Goal: Task Accomplishment & Management: Complete application form

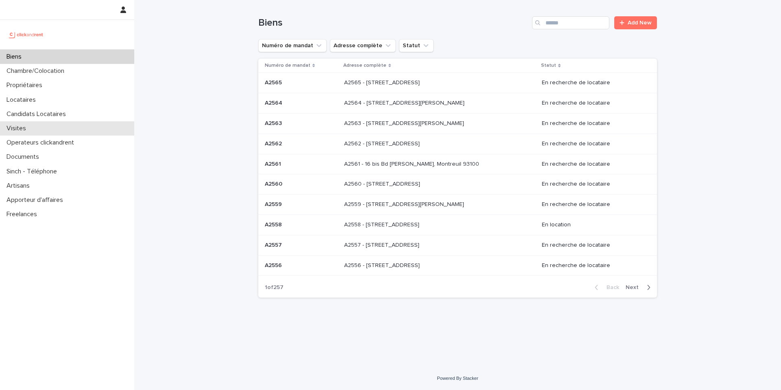
click at [58, 121] on div "Visites" at bounding box center [67, 128] width 134 height 14
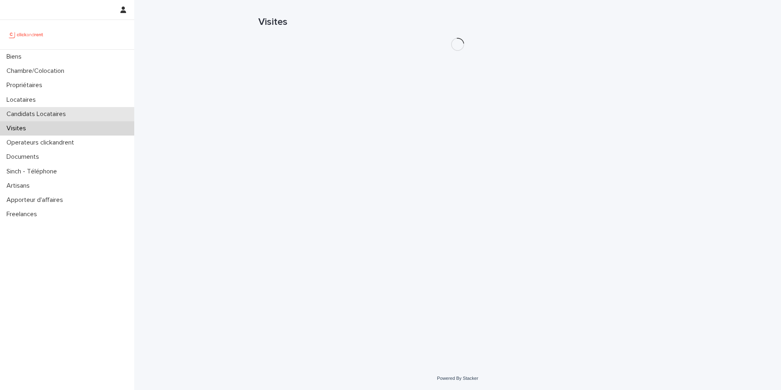
click at [58, 115] on p "Candidats Locataires" at bounding box center [37, 114] width 69 height 8
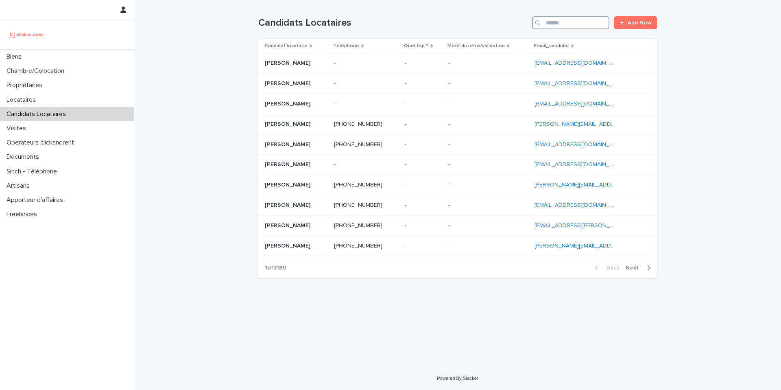
click at [590, 20] on input "Search" at bounding box center [570, 22] width 77 height 13
paste input "**********"
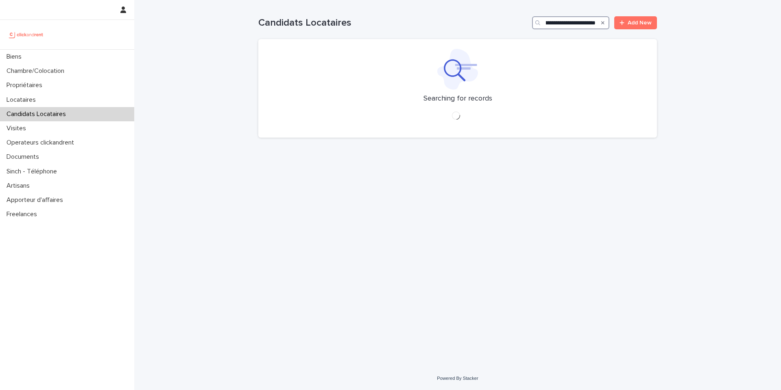
type input "**********"
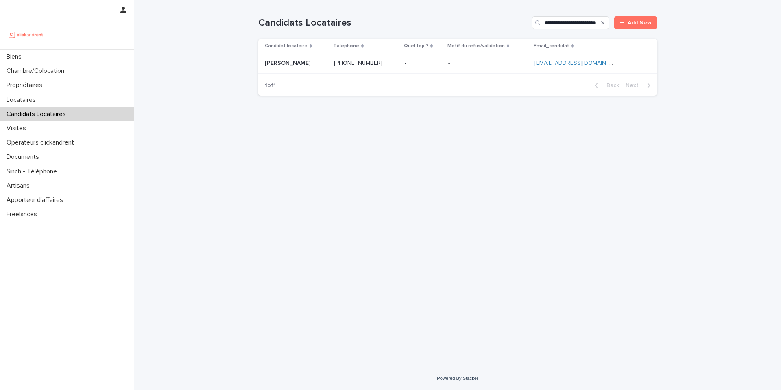
click at [467, 63] on p at bounding box center [488, 63] width 80 height 7
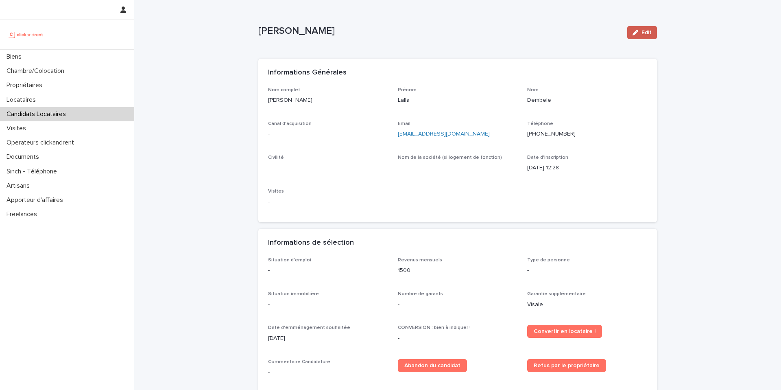
click at [634, 34] on icon "button" at bounding box center [636, 33] width 6 height 6
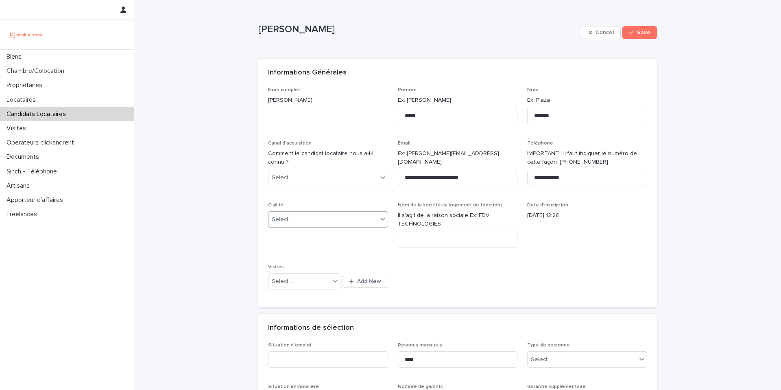
click at [316, 220] on div "Select..." at bounding box center [323, 219] width 109 height 13
click at [308, 237] on div "Madame" at bounding box center [328, 235] width 119 height 14
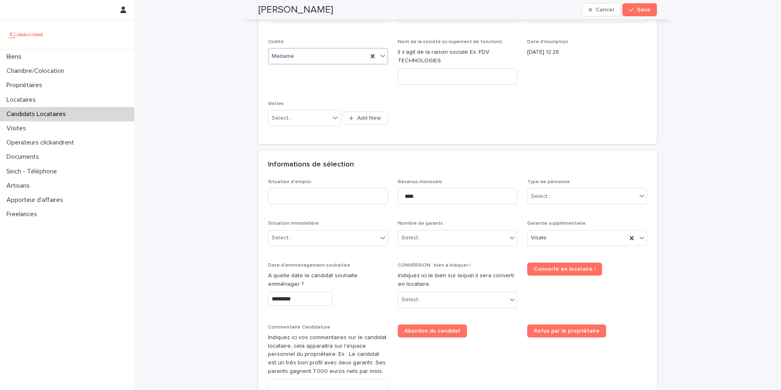
scroll to position [209, 0]
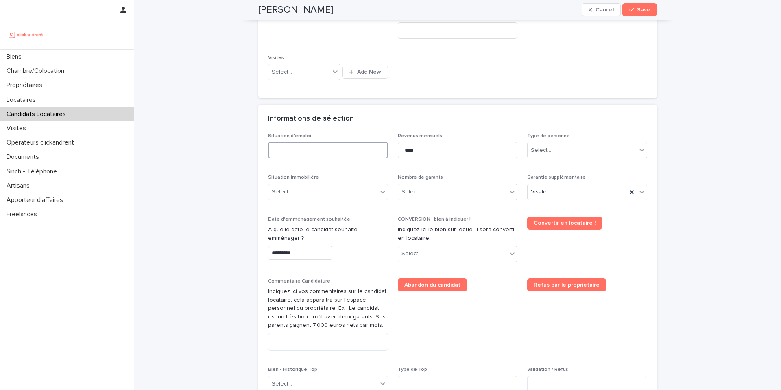
click at [314, 149] on input at bounding box center [328, 150] width 120 height 16
click at [294, 148] on input at bounding box center [328, 150] width 120 height 16
type input "********"
click at [510, 122] on div "Informations de sélection" at bounding box center [456, 118] width 376 height 9
click at [573, 144] on div "Select..." at bounding box center [582, 150] width 109 height 13
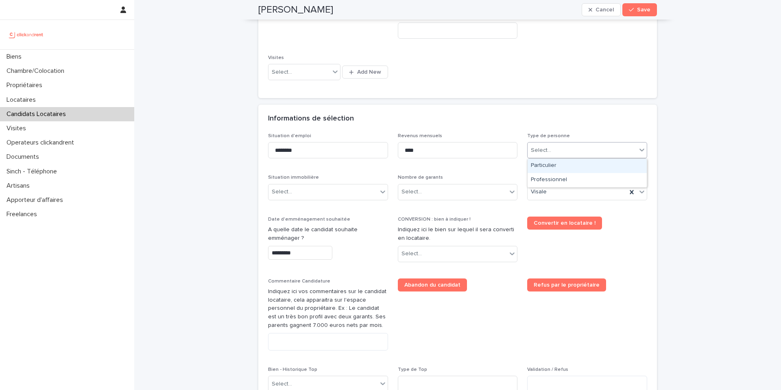
click at [558, 169] on div "Particulier" at bounding box center [587, 166] width 119 height 14
click at [333, 193] on div "Select..." at bounding box center [323, 191] width 109 height 13
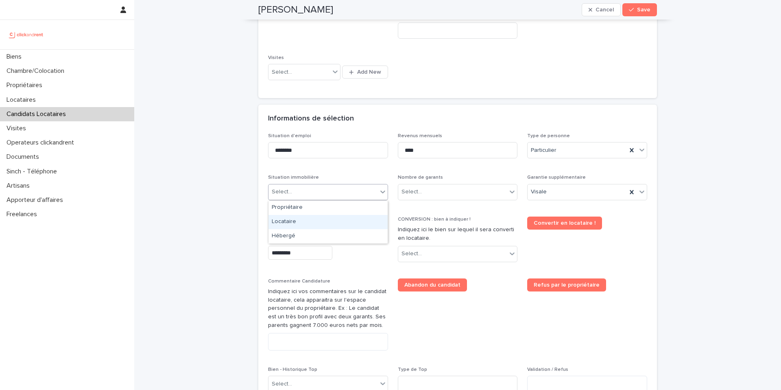
click at [322, 222] on div "Locataire" at bounding box center [328, 222] width 119 height 14
click at [449, 191] on div "Select..." at bounding box center [452, 191] width 109 height 13
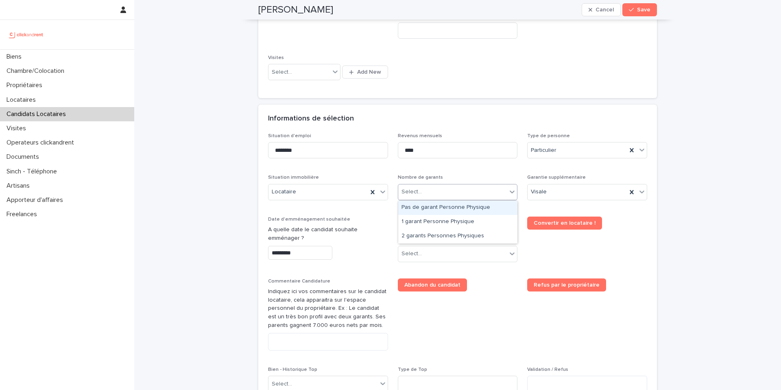
click at [442, 210] on div "Pas de garant Personne Physique" at bounding box center [457, 208] width 119 height 14
click at [317, 254] on input "*********" at bounding box center [300, 253] width 64 height 14
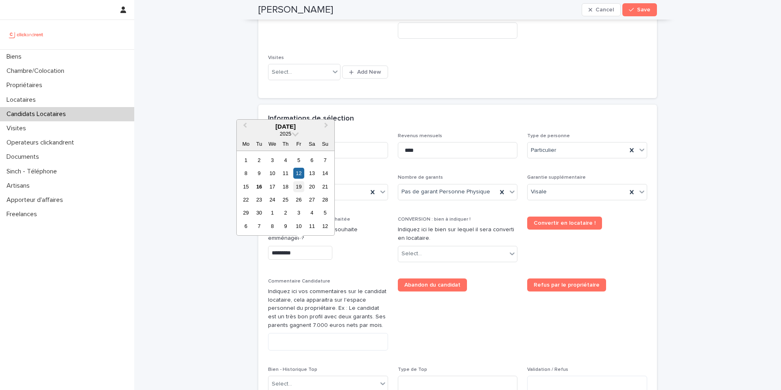
click at [301, 187] on div "19" at bounding box center [298, 186] width 11 height 11
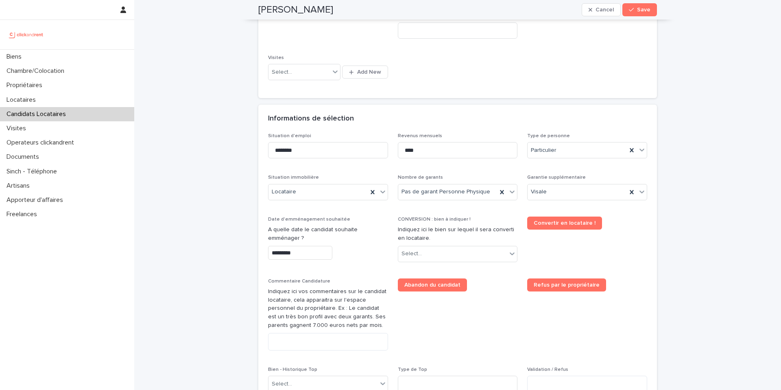
type input "*********"
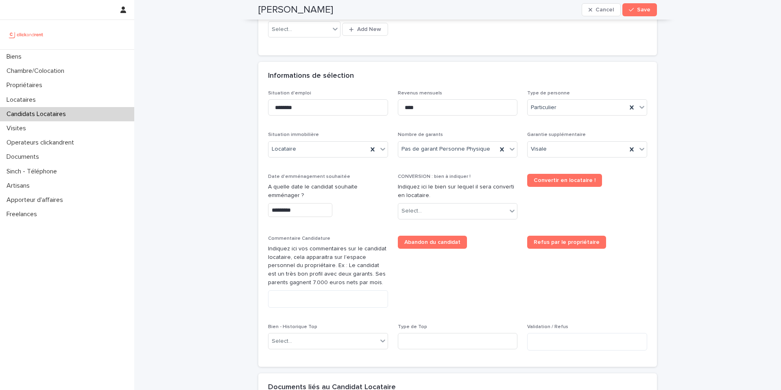
scroll to position [252, 0]
click at [428, 210] on div "Select..." at bounding box center [452, 210] width 109 height 13
type input "*****"
click at [454, 228] on div "A2529 - [STREET_ADDRESS][PERSON_NAME]" at bounding box center [457, 226] width 119 height 14
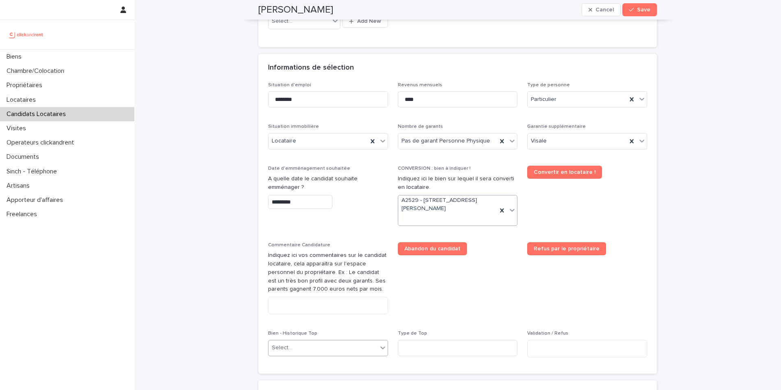
click at [298, 342] on div "Select..." at bounding box center [323, 347] width 109 height 13
type input "*****"
click at [326, 332] on div "A2529 - [STREET_ADDRESS][PERSON_NAME]" at bounding box center [328, 332] width 119 height 14
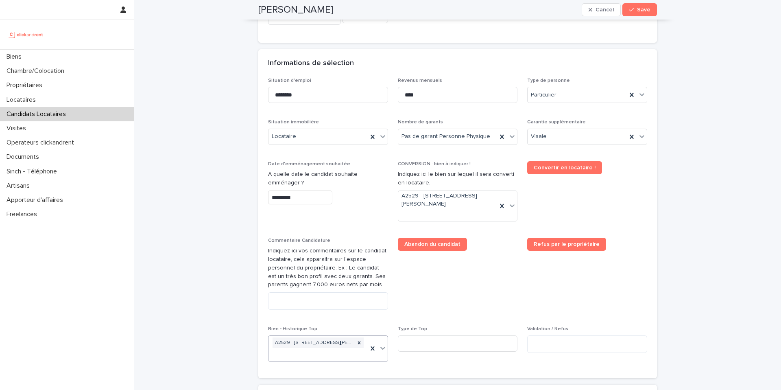
scroll to position [265, 0]
click at [308, 293] on textarea at bounding box center [328, 301] width 120 height 18
paste textarea "**********"
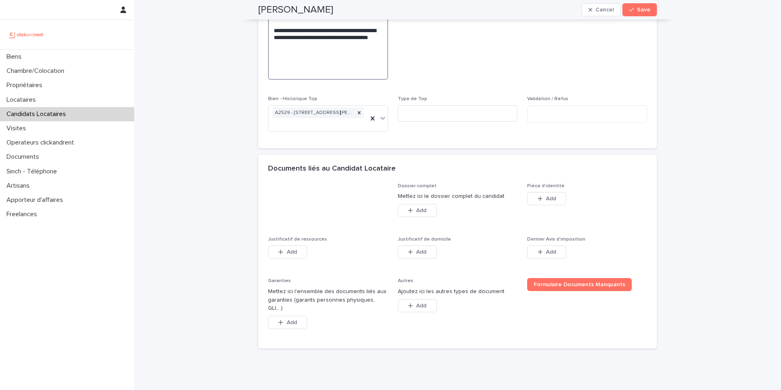
scroll to position [652, 0]
type textarea "**********"
click at [546, 199] on span "Add" at bounding box center [551, 198] width 10 height 6
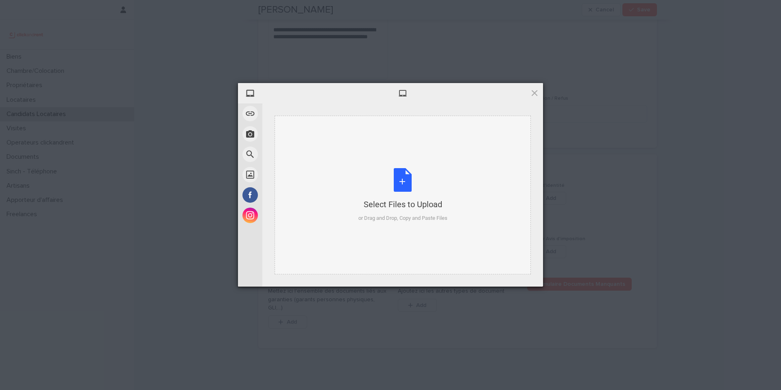
click at [407, 181] on div "Select Files to Upload or Drag and Drop, Copy and Paste Files" at bounding box center [403, 195] width 89 height 54
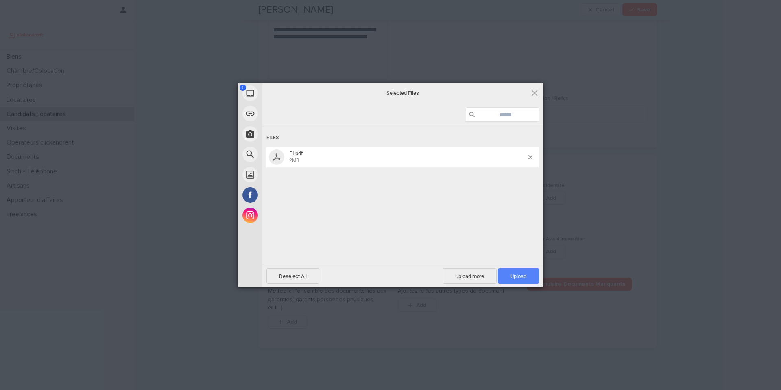
click at [512, 276] on span "Upload 1" at bounding box center [519, 276] width 16 height 6
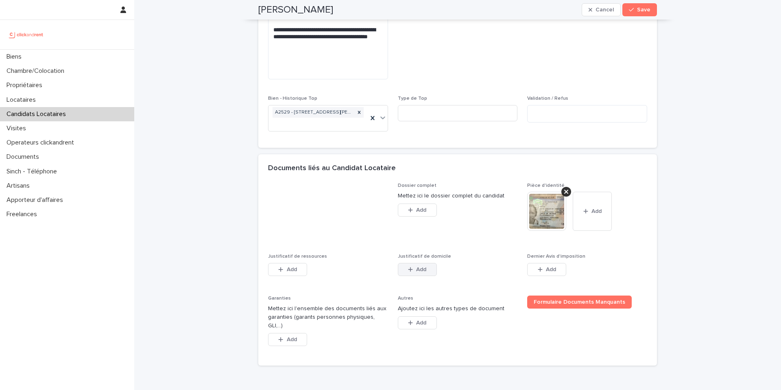
click at [429, 269] on button "Add" at bounding box center [417, 269] width 39 height 13
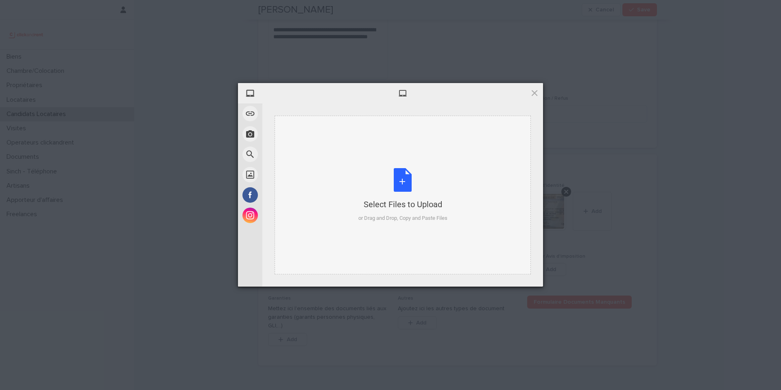
click at [409, 186] on div "Select Files to Upload or Drag and Drop, Copy and Paste Files" at bounding box center [403, 195] width 89 height 54
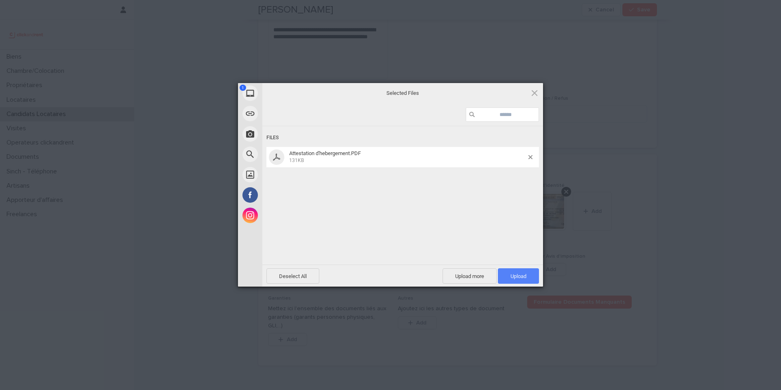
click at [526, 275] on span "Upload 1" at bounding box center [519, 276] width 16 height 6
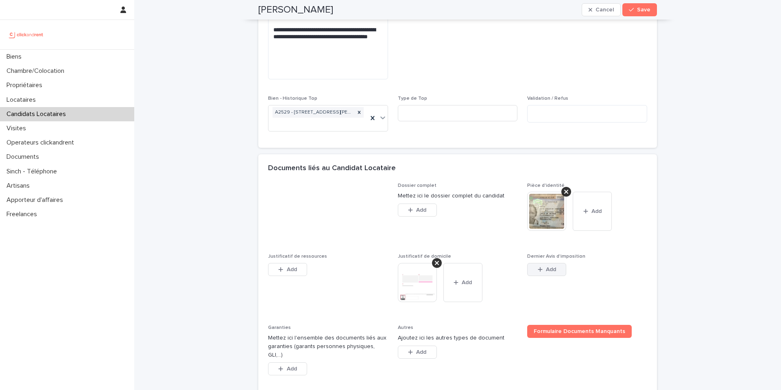
click at [537, 267] on button "Add" at bounding box center [546, 269] width 39 height 13
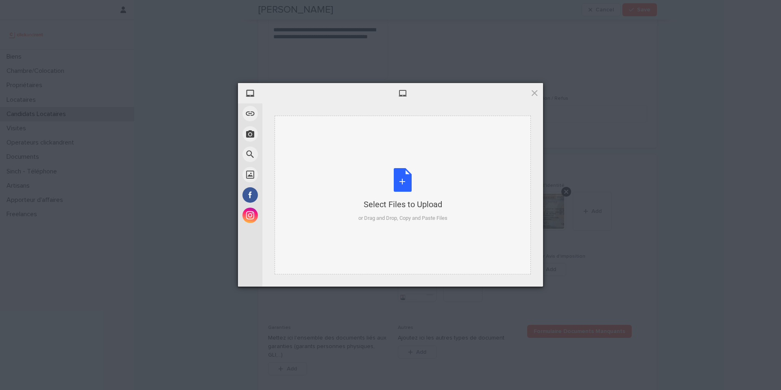
click at [407, 187] on div "Select Files to Upload or Drag and Drop, Copy and Paste Files" at bounding box center [403, 195] width 89 height 54
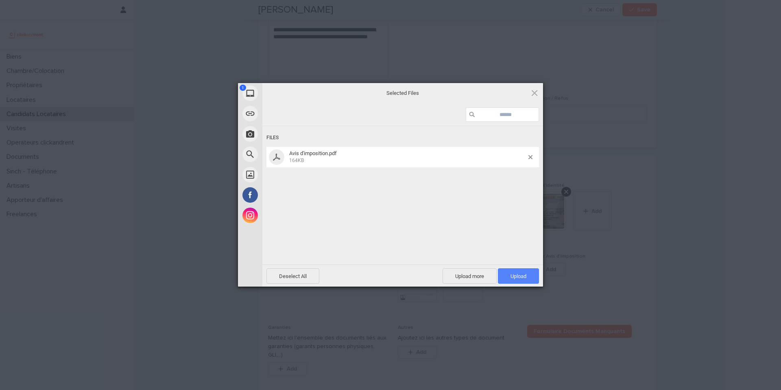
click at [519, 273] on span "Upload 1" at bounding box center [519, 276] width 16 height 6
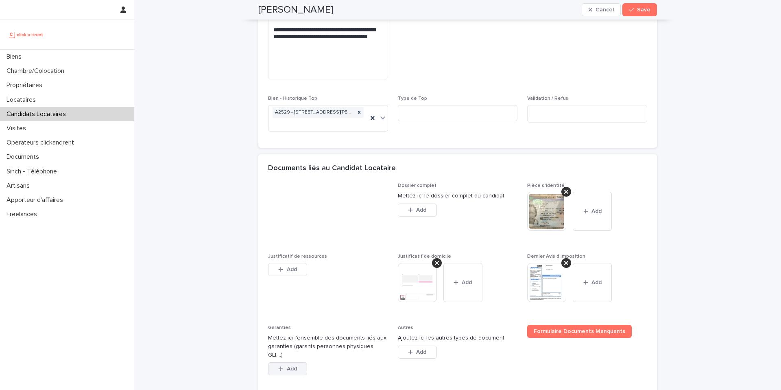
click at [293, 366] on span "Add" at bounding box center [292, 369] width 10 height 6
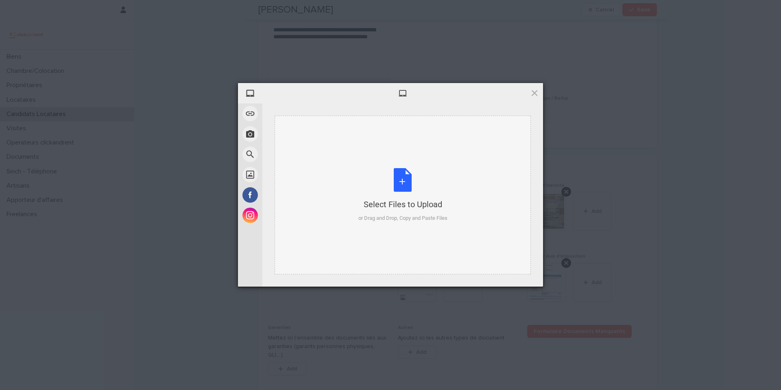
click at [409, 177] on div "Select Files to Upload or Drag and Drop, Copy and Paste Files" at bounding box center [403, 195] width 89 height 54
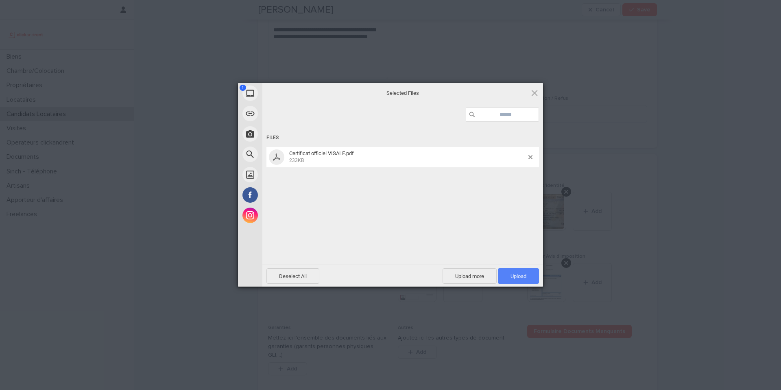
click at [519, 274] on span "Upload 1" at bounding box center [519, 276] width 16 height 6
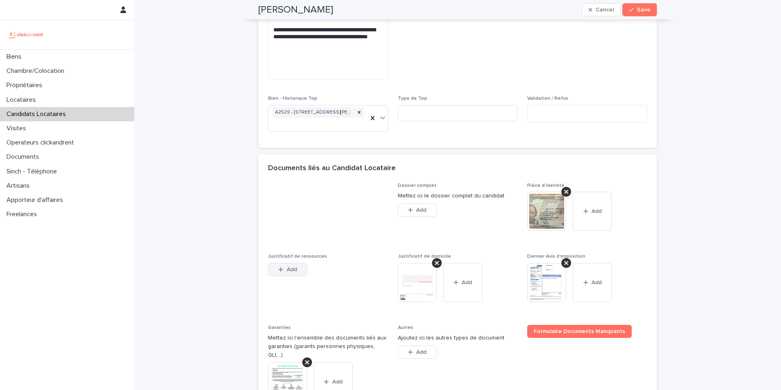
click at [285, 267] on div "button" at bounding box center [282, 270] width 8 height 6
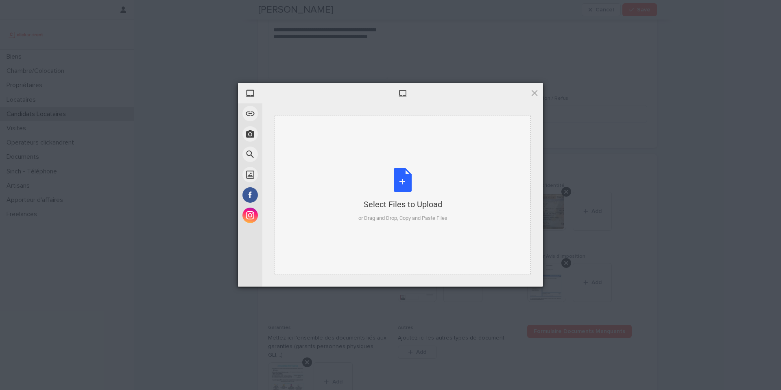
click at [392, 185] on div "Select Files to Upload or Drag and Drop, Copy and Paste Files" at bounding box center [403, 195] width 89 height 54
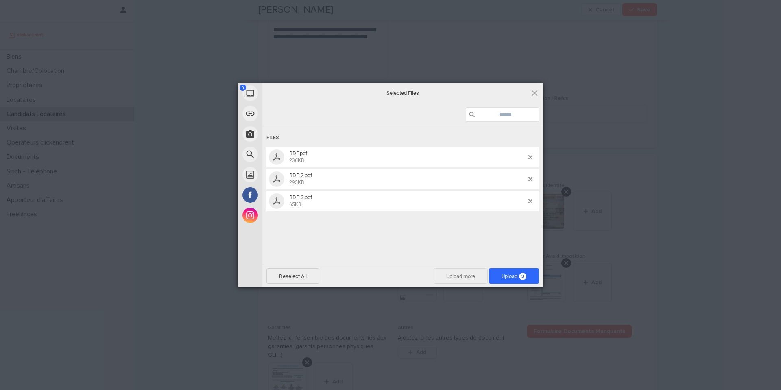
click at [449, 276] on span "Upload more" at bounding box center [461, 275] width 54 height 15
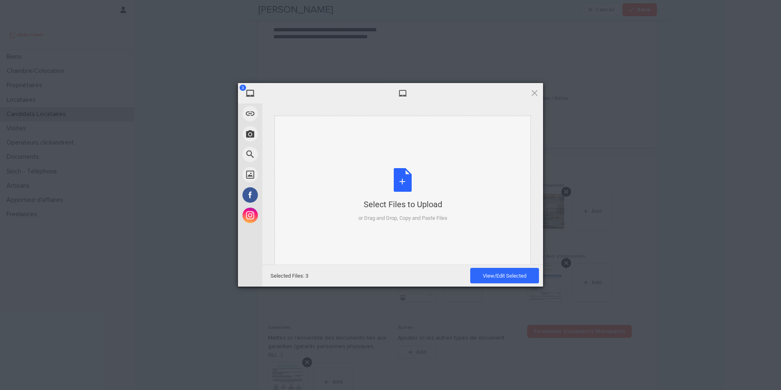
click at [405, 183] on div "Select Files to Upload or Drag and Drop, Copy and Paste Files" at bounding box center [403, 195] width 89 height 54
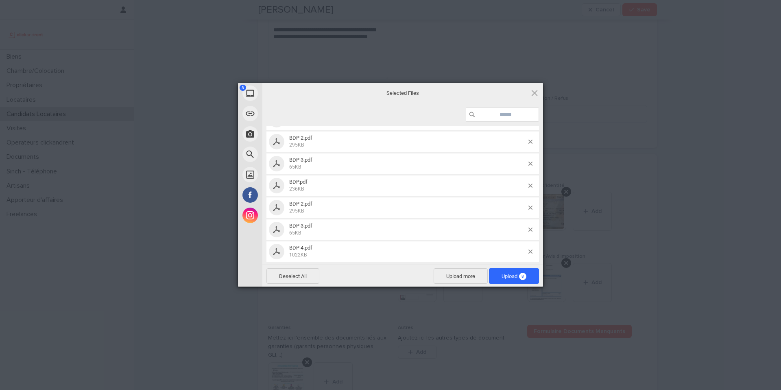
scroll to position [38, 0]
click at [530, 184] on span at bounding box center [531, 185] width 4 height 4
click at [529, 184] on span at bounding box center [531, 185] width 4 height 4
click at [530, 181] on span at bounding box center [531, 181] width 4 height 4
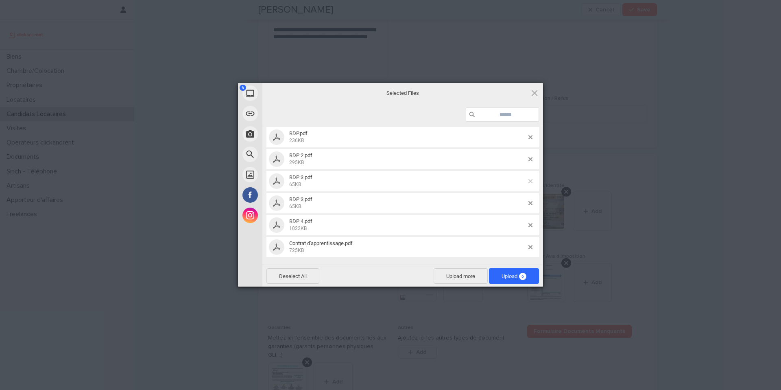
scroll to position [0, 0]
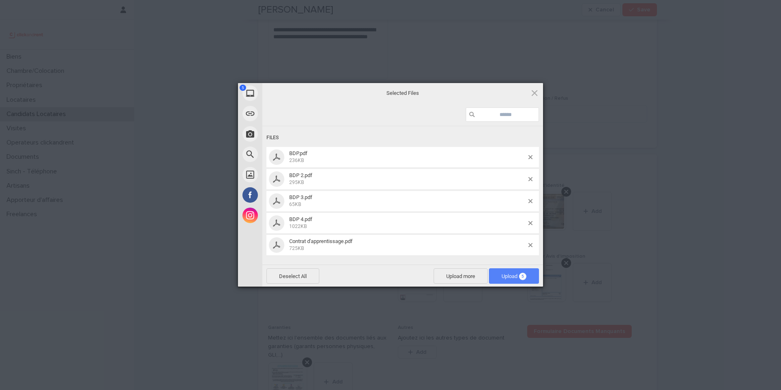
click at [511, 273] on span "Upload 5" at bounding box center [514, 276] width 25 height 6
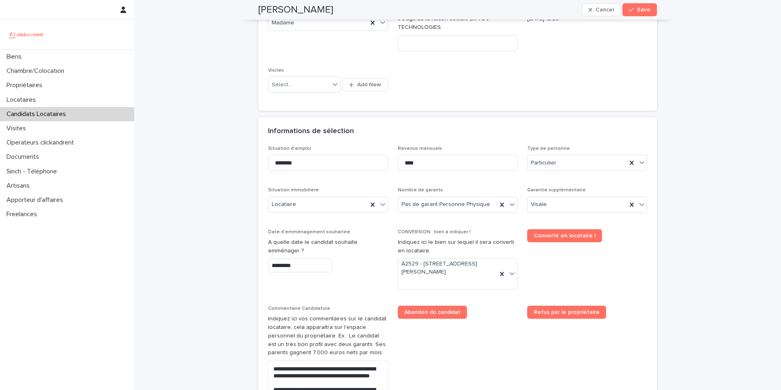
scroll to position [197, 0]
click at [428, 167] on input "****" at bounding box center [458, 162] width 120 height 16
type input "****"
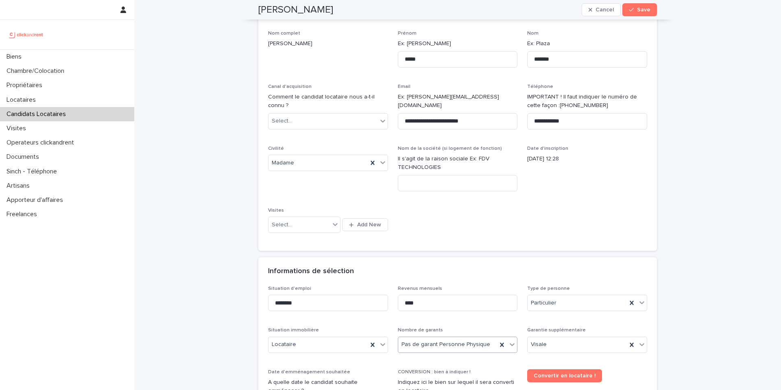
scroll to position [0, 0]
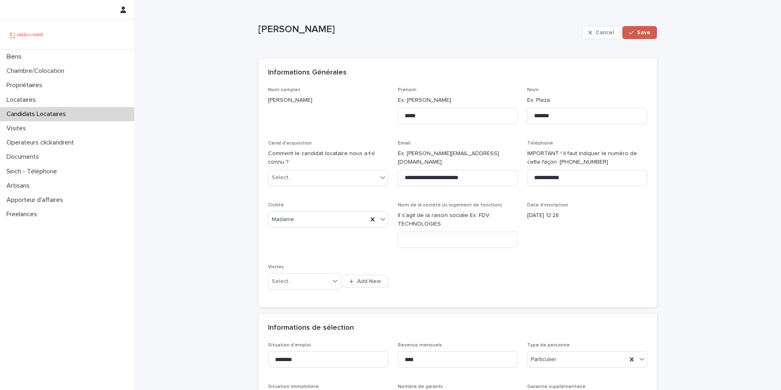
click at [643, 32] on span "Save" at bounding box center [643, 33] width 13 height 6
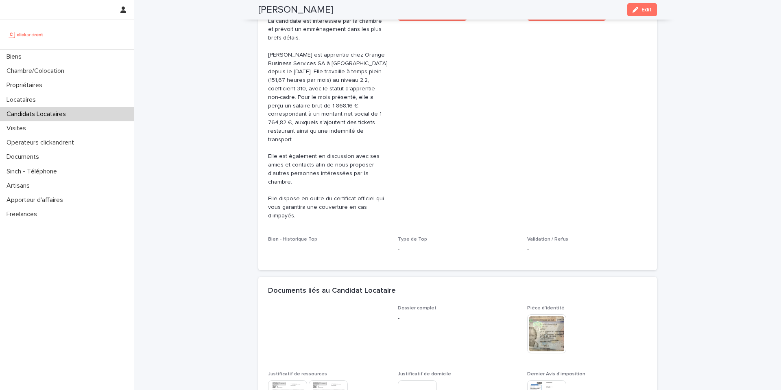
scroll to position [360, 0]
click at [643, 5] on button "Edit" at bounding box center [643, 9] width 30 height 13
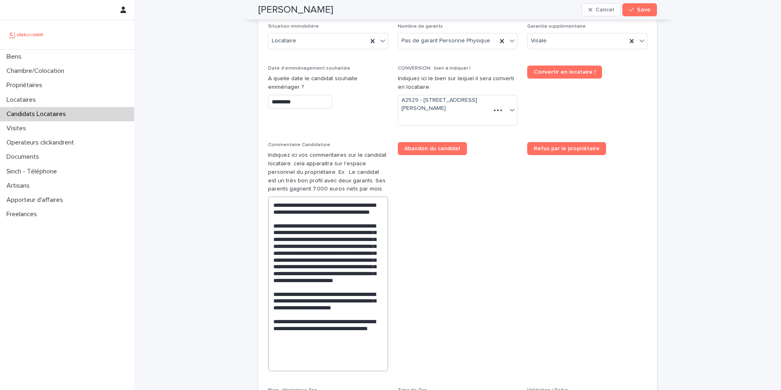
scroll to position [418, 0]
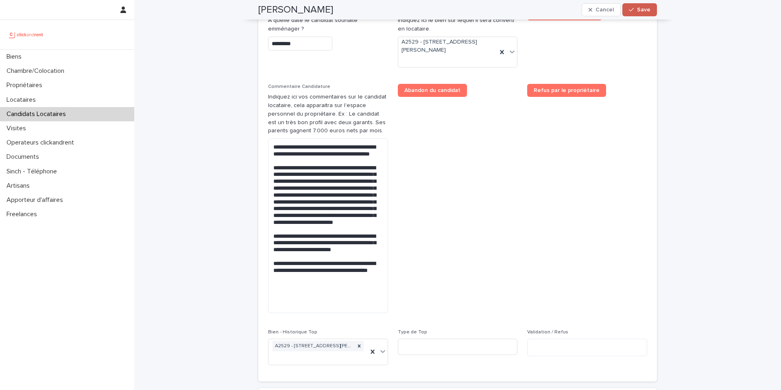
click at [639, 13] on button "Save" at bounding box center [640, 9] width 35 height 13
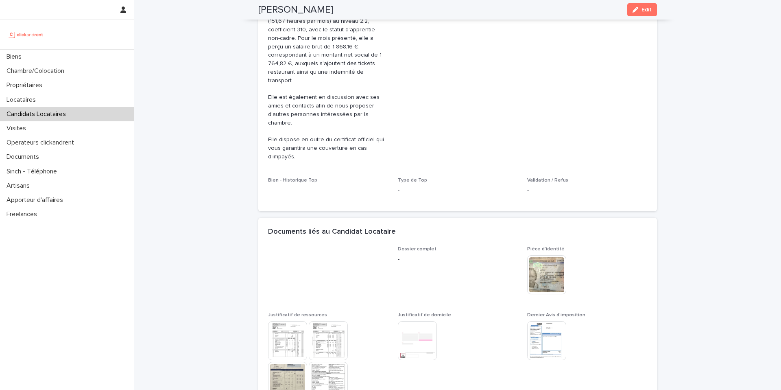
scroll to position [282, 0]
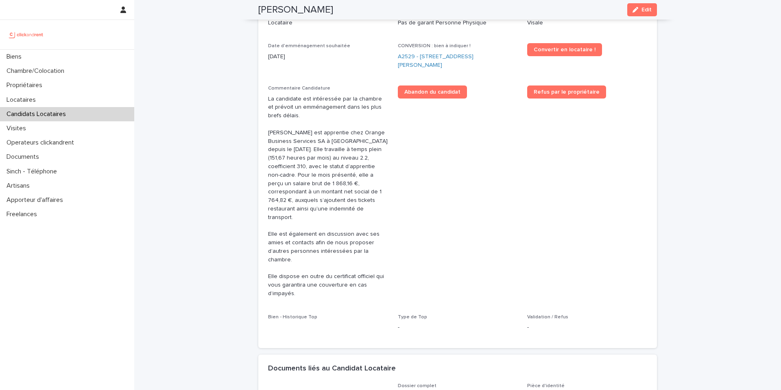
click at [302, 9] on h2 "[PERSON_NAME]" at bounding box center [295, 10] width 75 height 12
copy div "Lalla Dembele Edit"
click at [436, 60] on link "A2529 - [STREET_ADDRESS][PERSON_NAME]" at bounding box center [458, 61] width 120 height 17
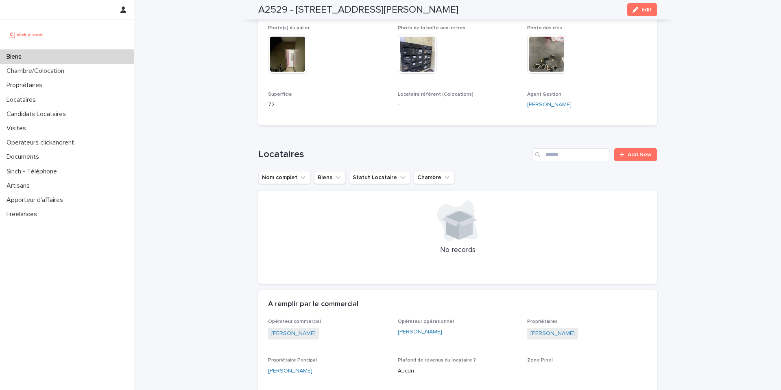
scroll to position [2532, 0]
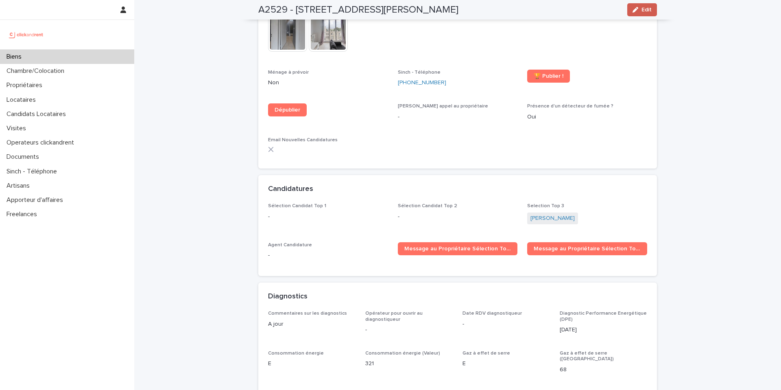
click at [643, 14] on button "Edit" at bounding box center [643, 9] width 30 height 13
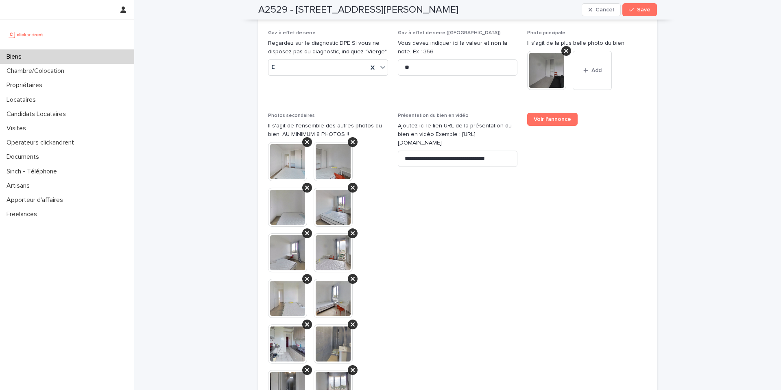
scroll to position [3927, 0]
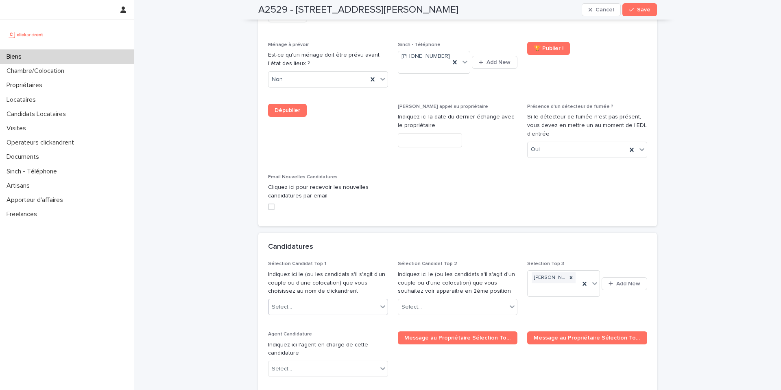
click at [351, 300] on div "Select..." at bounding box center [323, 306] width 109 height 13
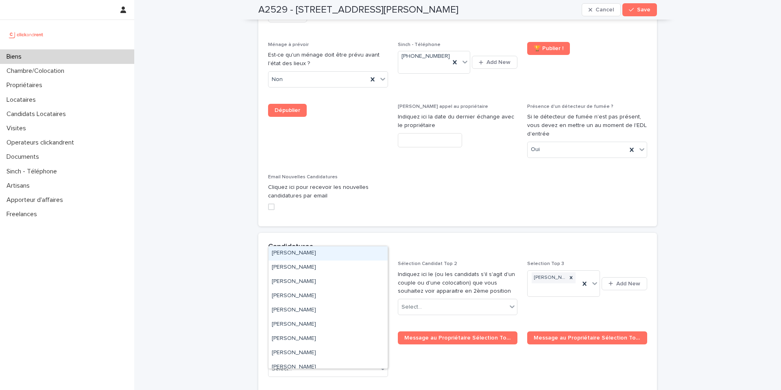
paste input "**********"
type input "**********"
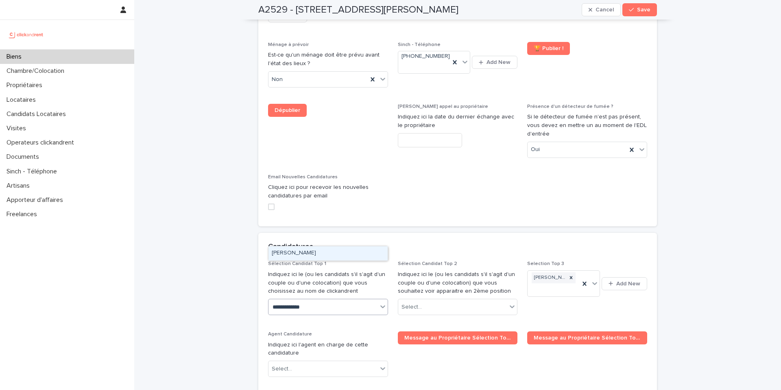
click at [332, 255] on div "[PERSON_NAME]" at bounding box center [328, 253] width 119 height 14
click at [645, 10] on span "Save" at bounding box center [643, 10] width 13 height 6
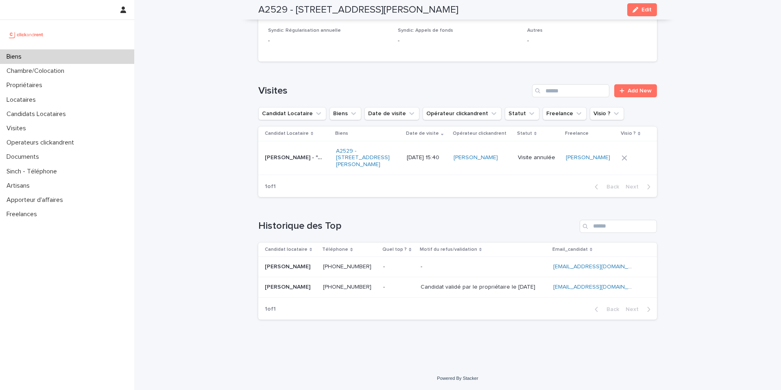
scroll to position [2533, 0]
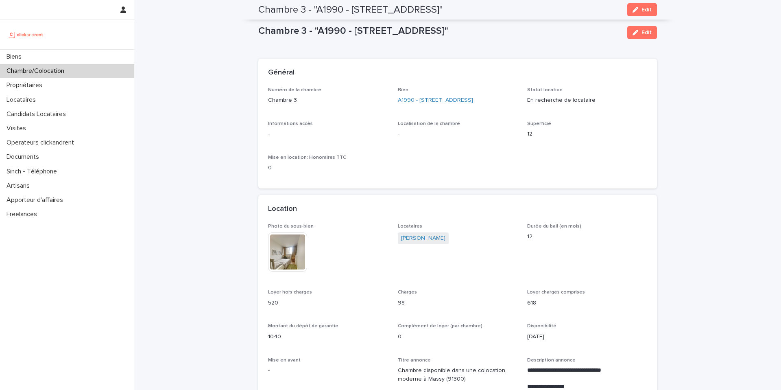
scroll to position [599, 0]
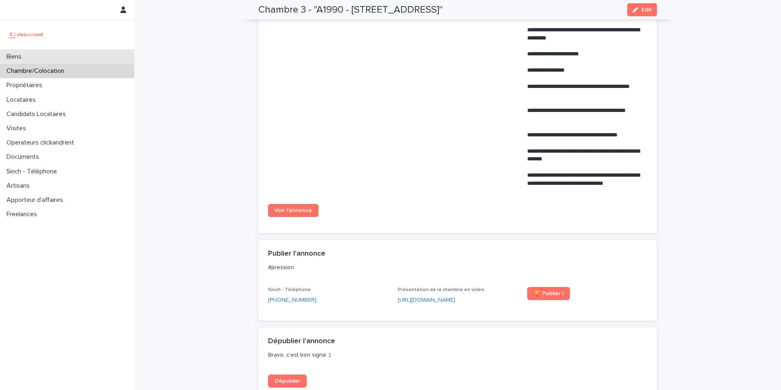
click at [55, 57] on div "Biens" at bounding box center [67, 57] width 134 height 14
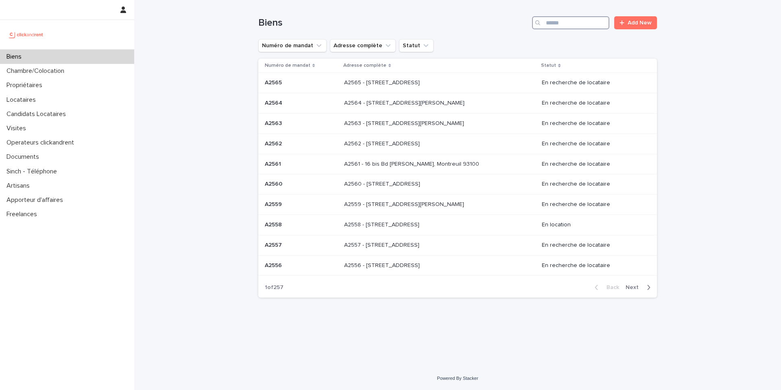
click at [565, 28] on input "Search" at bounding box center [570, 22] width 77 height 13
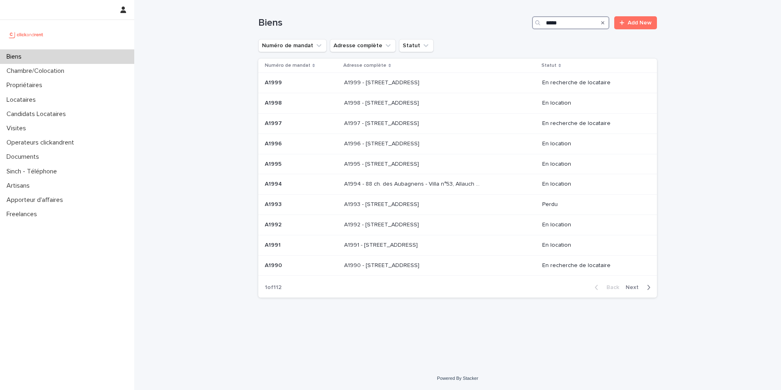
type input "*****"
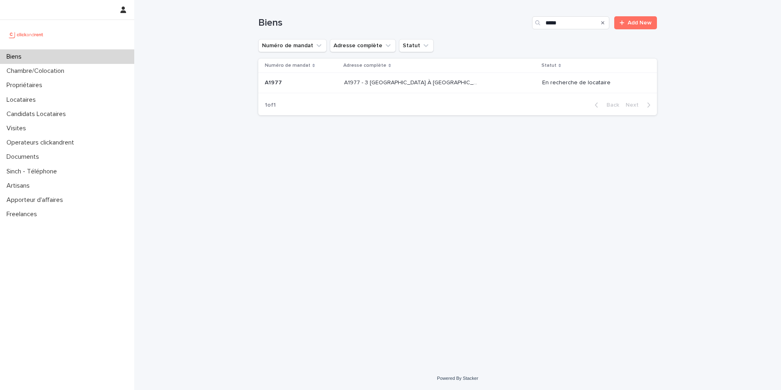
click at [459, 83] on p "A1977 - 3 Square de la Valse À Mille Temps, Évry-Courcouronnes 91080" at bounding box center [412, 82] width 137 height 9
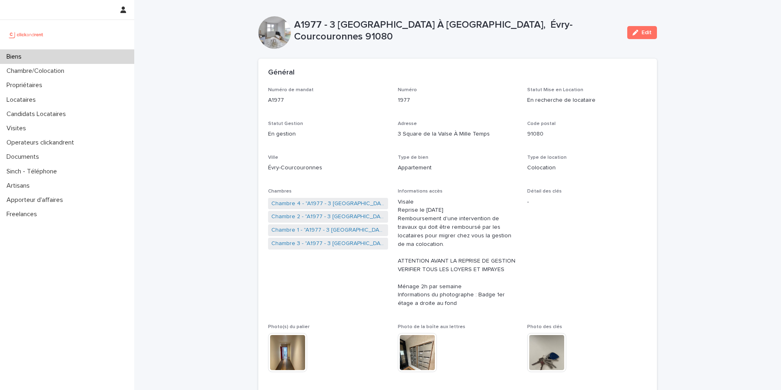
click at [420, 33] on p "A1977 - 3 Square de la Valse À Mille Temps, Évry-Courcouronnes 91080" at bounding box center [457, 31] width 327 height 24
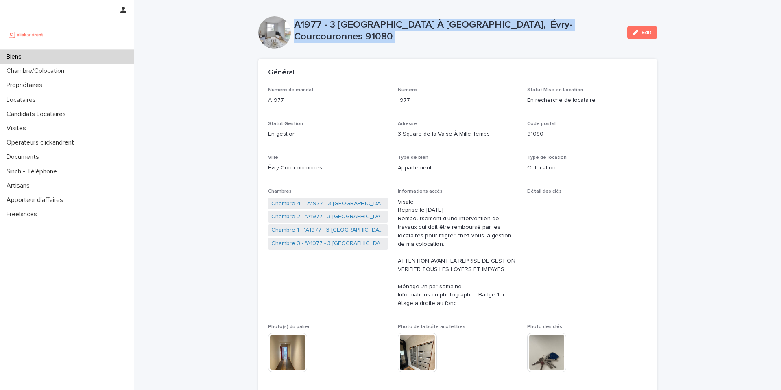
copy div "A1977 - 3 Square de la Valse À Mille Temps, Évry-Courcouronnes 91080 Edit Sorry…"
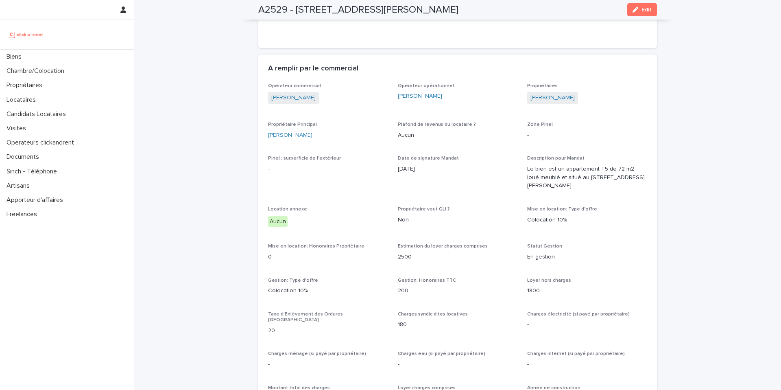
scroll to position [2532, 0]
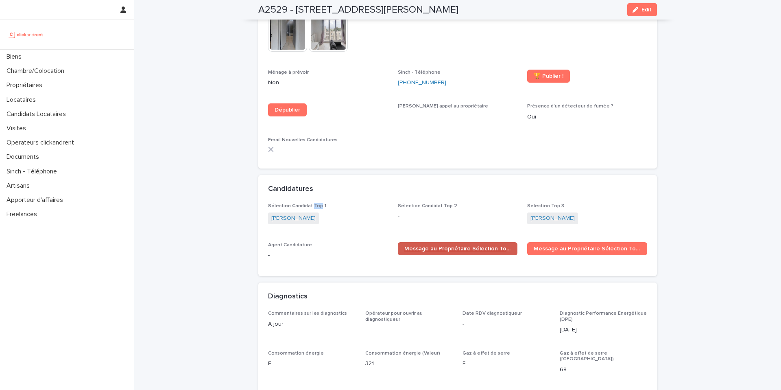
click at [440, 246] on span "Message au Propriétaire Sélection Top 1" at bounding box center [458, 249] width 107 height 6
